Goal: Transaction & Acquisition: Purchase product/service

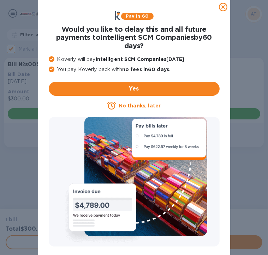
click at [222, 8] on icon at bounding box center [223, 7] width 8 height 8
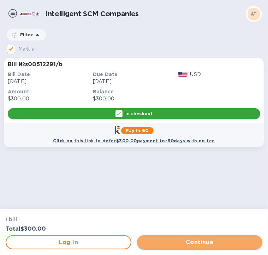
click at [191, 243] on span "Continue" at bounding box center [199, 242] width 114 height 8
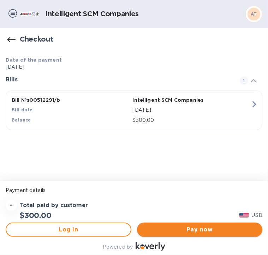
click at [185, 228] on span "Pay now" at bounding box center [199, 230] width 114 height 8
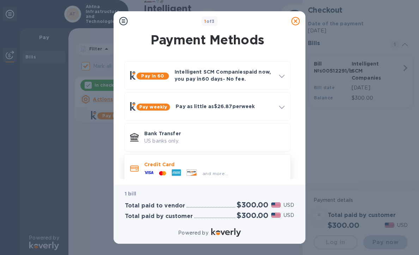
click at [197, 172] on div at bounding box center [192, 174] width 16 height 8
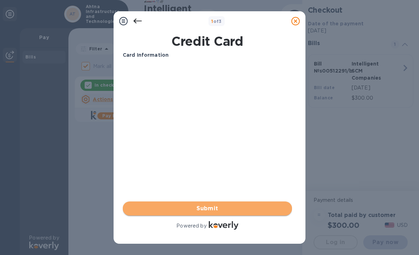
click at [213, 209] on span "Submit" at bounding box center [207, 209] width 158 height 8
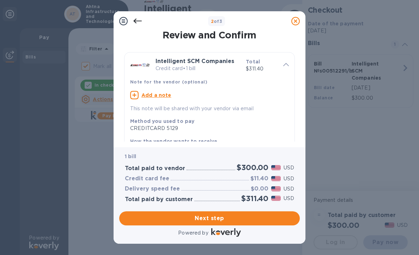
scroll to position [12, 0]
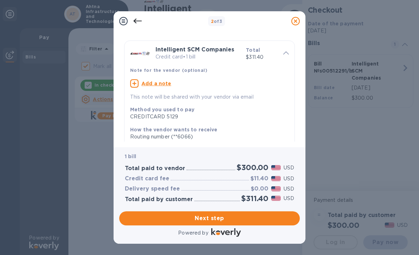
click at [160, 97] on p "This note will be shared with your vendor via email" at bounding box center [209, 96] width 159 height 7
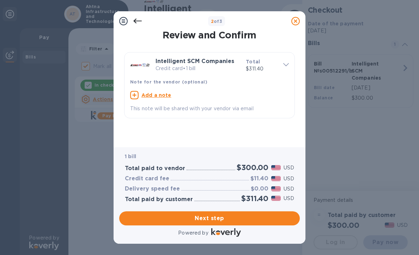
scroll to position [0, 0]
click at [144, 95] on u "Add a note" at bounding box center [156, 95] width 30 height 6
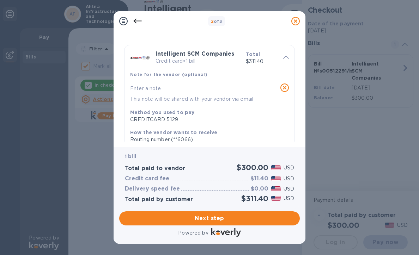
scroll to position [12, 0]
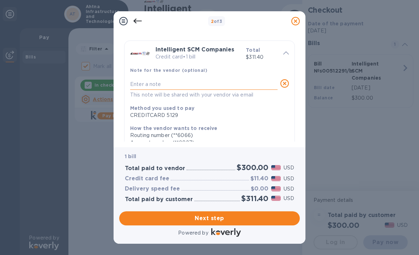
click at [151, 84] on textarea at bounding box center [203, 84] width 147 height 6
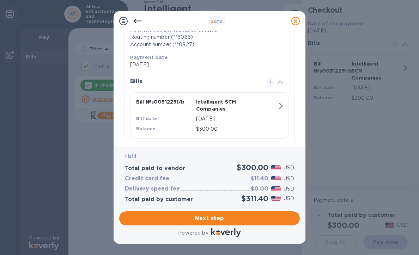
scroll to position [125, 0]
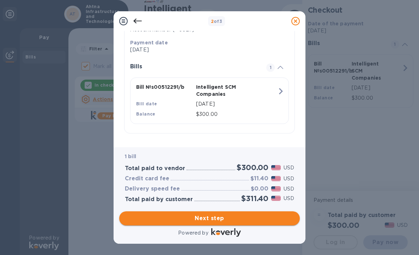
type textarea "second delivery, c board and doors to utilei"
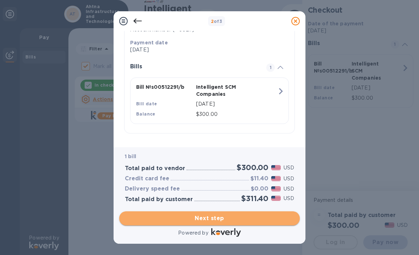
click at [214, 218] on span "Next step" at bounding box center [209, 218] width 169 height 8
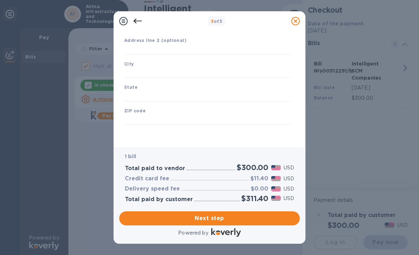
type input "[GEOGRAPHIC_DATA]"
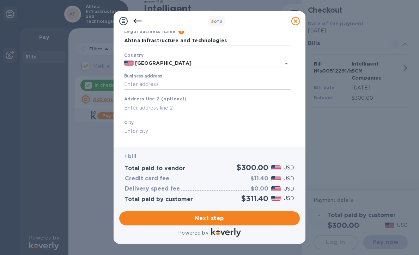
scroll to position [0, 0]
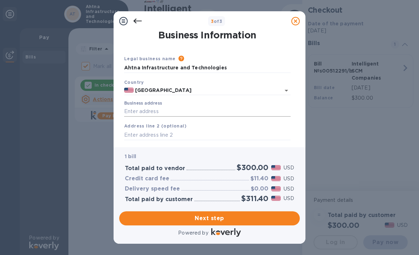
click at [158, 112] on input "Business address" at bounding box center [207, 111] width 166 height 11
type input "[STREET_ADDRESS][PERSON_NAME]"
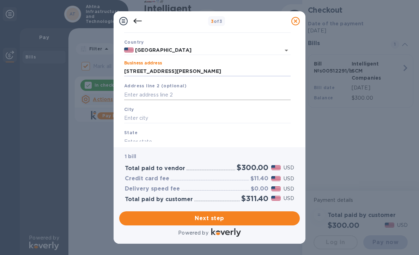
scroll to position [59, 0]
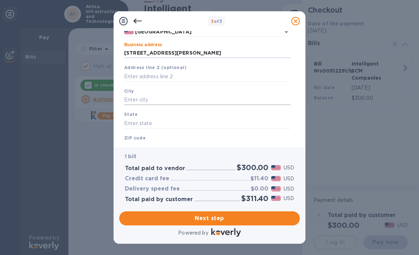
click at [149, 99] on input "text" at bounding box center [207, 100] width 166 height 11
type input "[PERSON_NAME]"
type input "CO"
type input "81625"
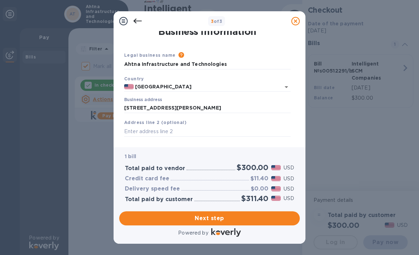
scroll to position [0, 0]
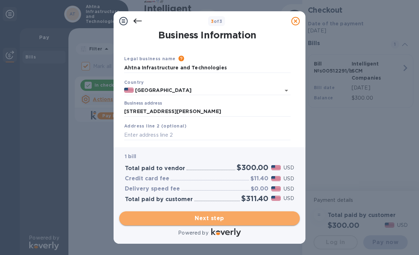
click at [200, 217] on span "Next step" at bounding box center [209, 218] width 169 height 8
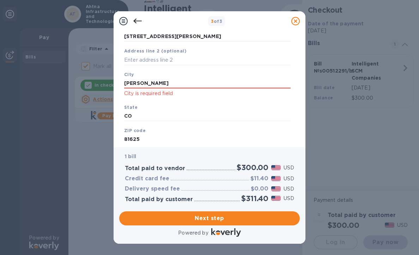
scroll to position [96, 0]
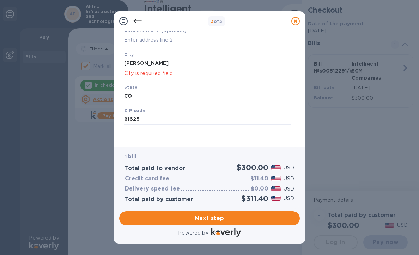
drag, startPoint x: 142, startPoint y: 62, endPoint x: 104, endPoint y: 62, distance: 37.7
click at [120, 62] on div "Business Information Legal business name Please provide the legal name that app…" at bounding box center [209, 86] width 181 height 111
type input "[PERSON_NAME]"
click at [134, 96] on input "CO" at bounding box center [207, 96] width 166 height 11
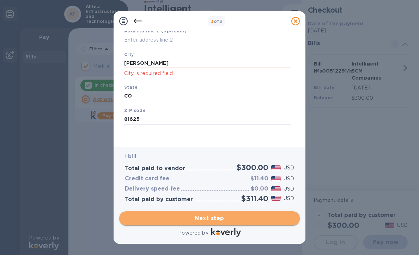
click at [208, 217] on span "Next step" at bounding box center [209, 218] width 169 height 8
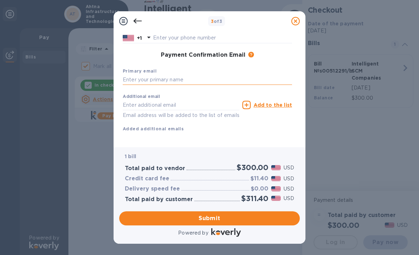
click at [172, 78] on input "text" at bounding box center [207, 80] width 169 height 11
type input "M"
type input "[EMAIL_ADDRESS][DOMAIN_NAME]"
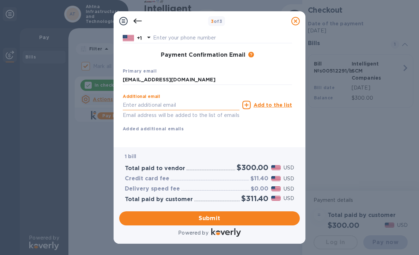
click at [146, 104] on input "text" at bounding box center [181, 105] width 117 height 11
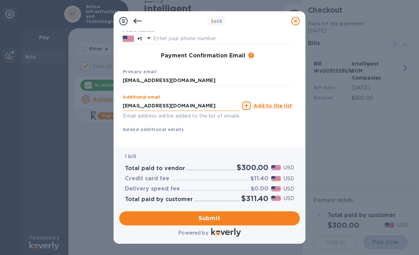
scroll to position [107, 0]
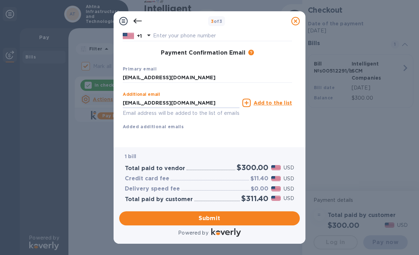
type input "[EMAIL_ADDRESS][DOMAIN_NAME]"
click at [265, 122] on div "Additional email [EMAIL_ADDRESS][DOMAIN_NAME] Email address will be added to th…" at bounding box center [207, 110] width 169 height 42
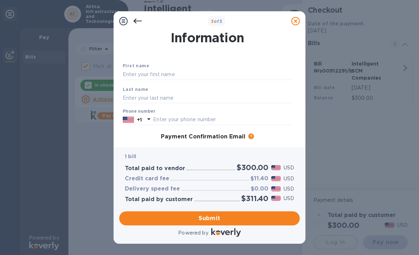
scroll to position [13, 0]
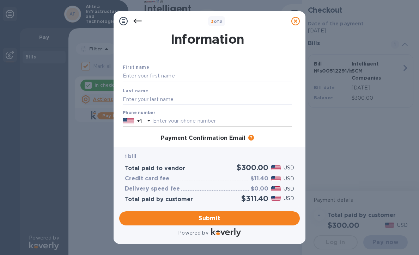
click at [163, 118] on input "text" at bounding box center [222, 121] width 139 height 11
type input "9076872525"
click at [135, 98] on input "text" at bounding box center [207, 99] width 169 height 11
type input "[PERSON_NAME]"
click at [130, 77] on input "text" at bounding box center [207, 76] width 169 height 11
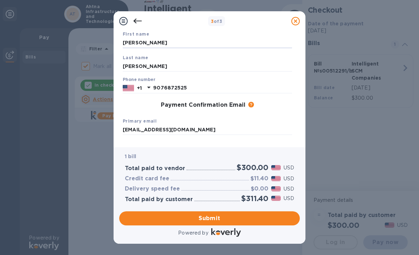
scroll to position [107, 0]
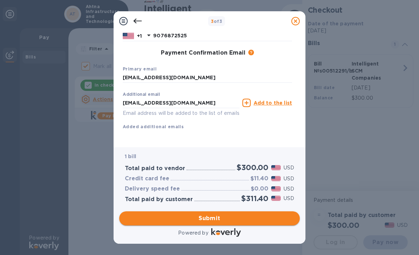
type input "[PERSON_NAME]"
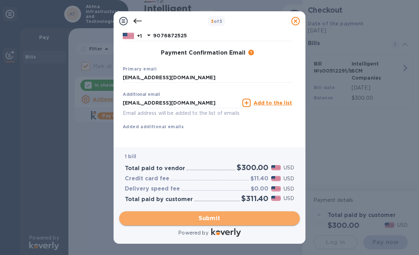
click at [206, 218] on span "Submit" at bounding box center [209, 218] width 169 height 8
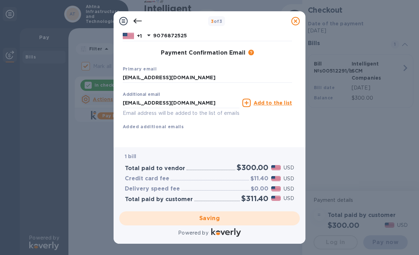
checkbox input "false"
